Goal: Find specific page/section: Find specific page/section

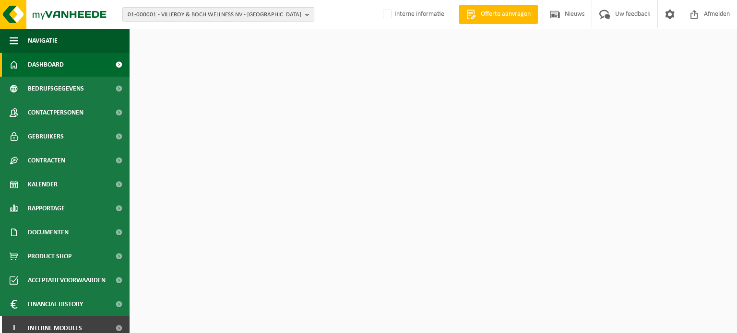
click at [141, 12] on span "01-000001 - VILLEROY & BOCH WELLNESS NV - ROESELARE" at bounding box center [215, 15] width 174 height 14
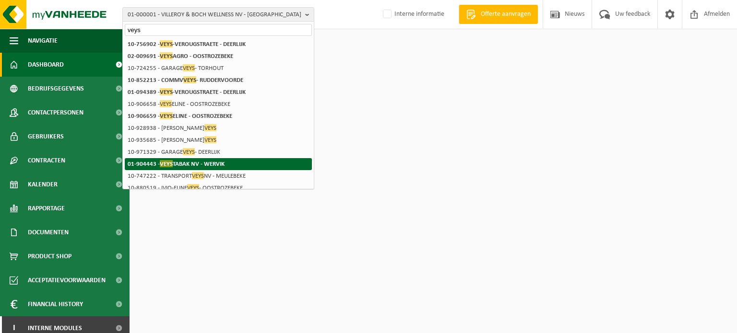
type input "veys"
click at [222, 163] on strong "01-904443 - VEYS TABAK NV - WERVIK" at bounding box center [176, 163] width 97 height 7
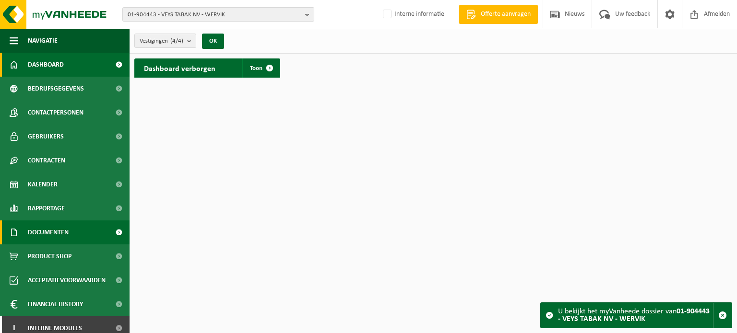
click at [43, 231] on span "Documenten" at bounding box center [48, 233] width 41 height 24
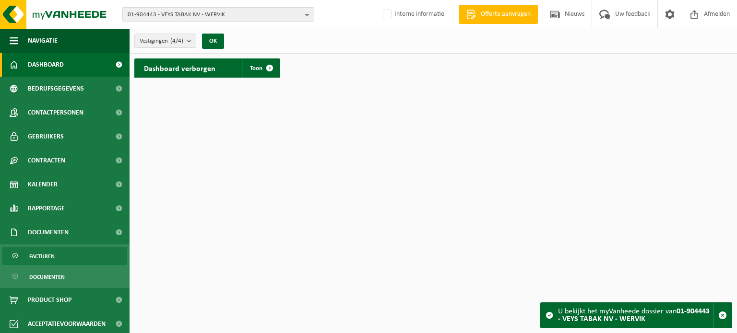
click at [46, 258] on span "Facturen" at bounding box center [41, 257] width 25 height 18
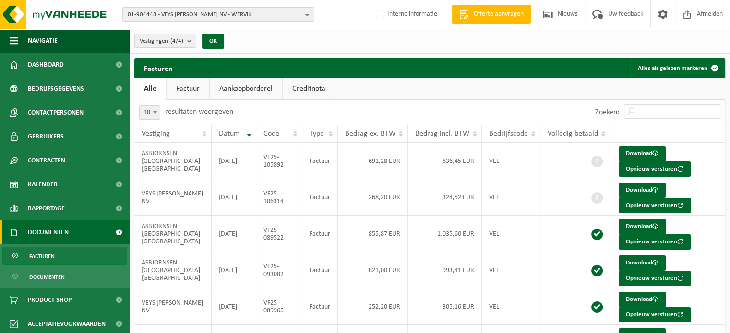
click at [198, 88] on link "Factuur" at bounding box center [187, 89] width 43 height 22
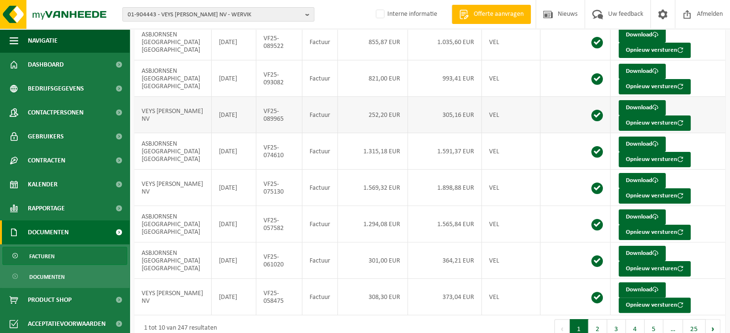
scroll to position [206, 0]
